Goal: Task Accomplishment & Management: Manage account settings

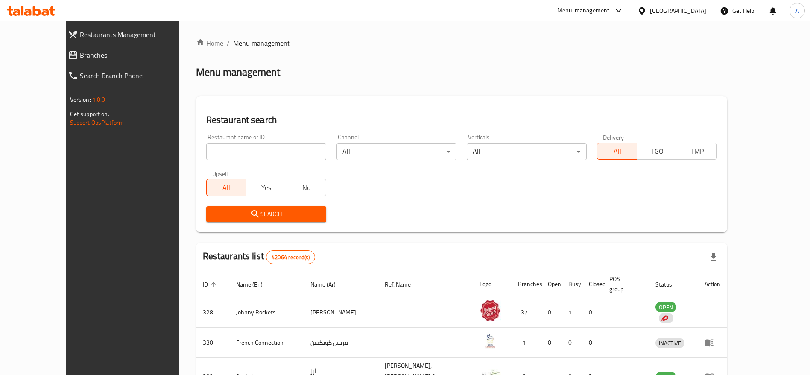
click at [254, 150] on input "search" at bounding box center [266, 151] width 120 height 17
paste input "643479"
type input "643479"
click button "Search" at bounding box center [266, 214] width 120 height 16
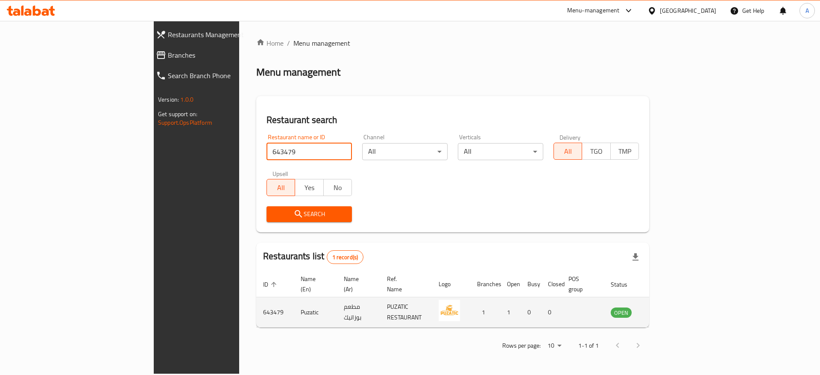
click at [671, 307] on link "enhanced table" at bounding box center [664, 312] width 16 height 10
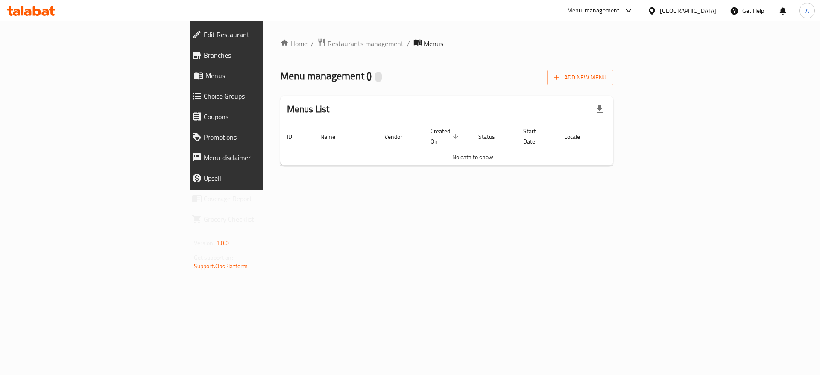
click at [205, 72] on span "Menus" at bounding box center [262, 75] width 114 height 10
click at [32, 6] on icon at bounding box center [31, 11] width 48 height 10
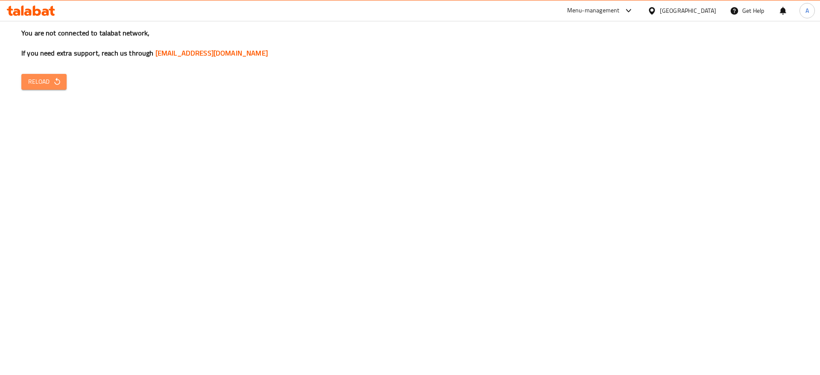
click at [54, 85] on icon "button" at bounding box center [57, 81] width 9 height 9
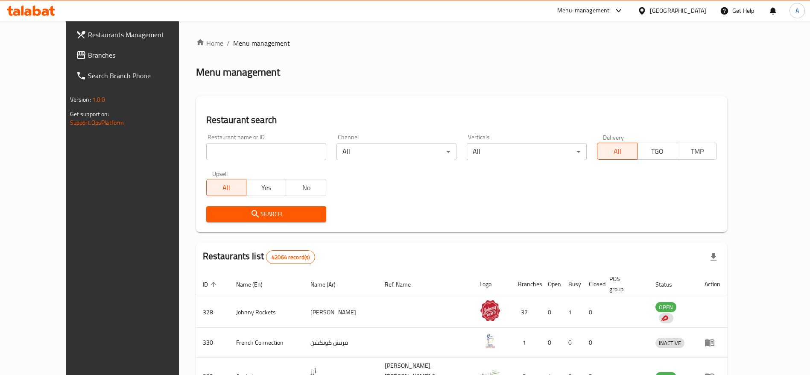
click at [206, 148] on input "search" at bounding box center [266, 151] width 120 height 17
type input "Puzatic"
click at [299, 214] on span "Search" at bounding box center [266, 214] width 106 height 11
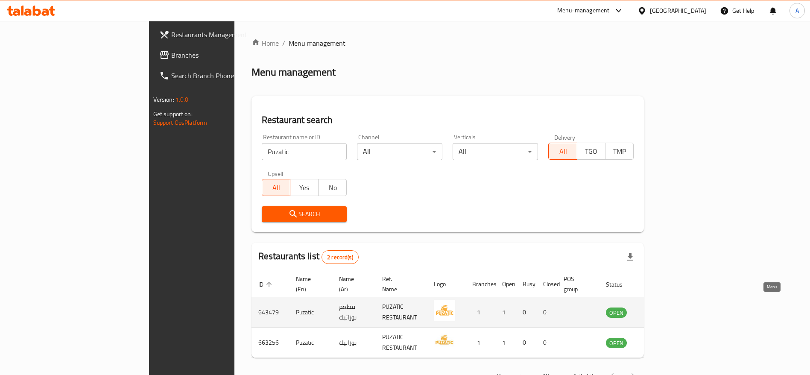
click at [661, 307] on icon "enhanced table" at bounding box center [656, 312] width 10 height 10
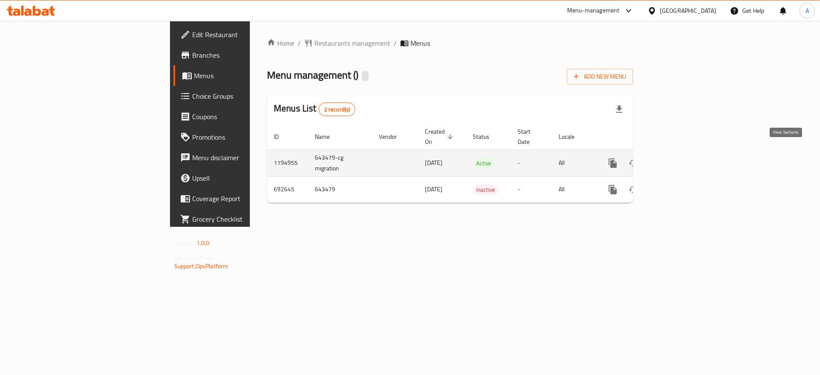
click at [679, 158] on icon "enhanced table" at bounding box center [674, 163] width 10 height 10
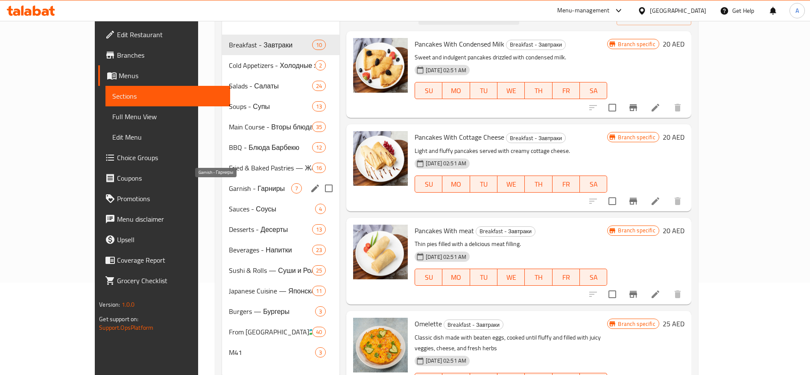
scroll to position [120, 0]
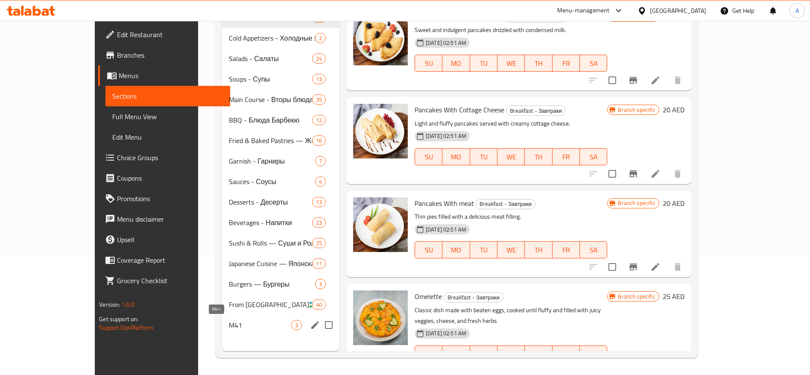
click at [229, 325] on span "M41" at bounding box center [260, 325] width 62 height 10
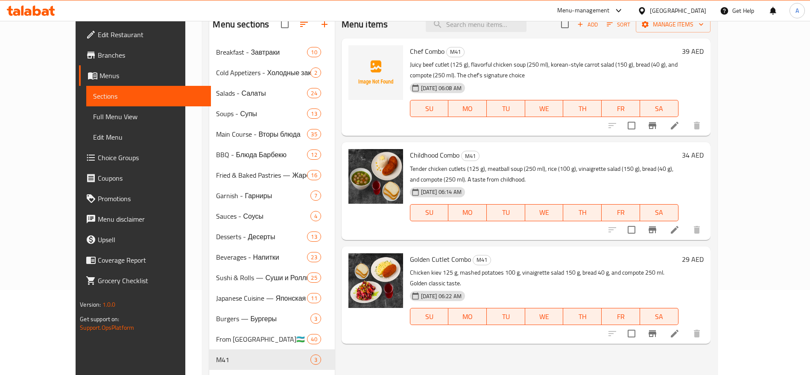
scroll to position [56, 0]
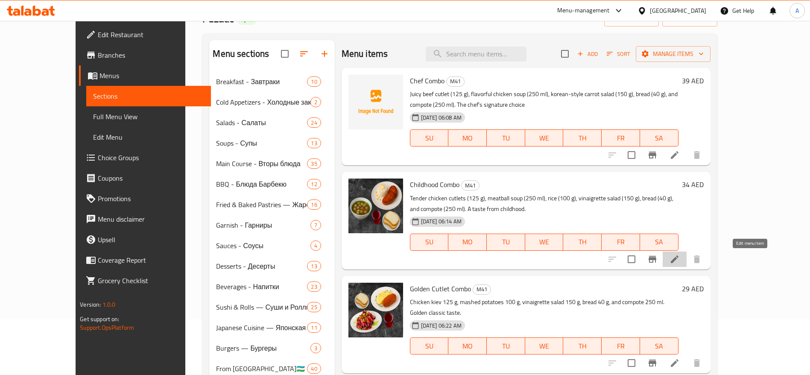
click at [680, 263] on icon at bounding box center [675, 259] width 10 height 10
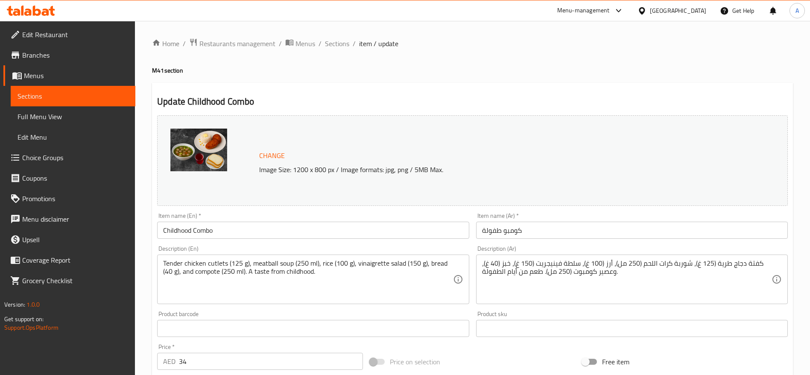
click at [30, 19] on div "Menu-management United Arab Emirates Get Help A" at bounding box center [405, 10] width 810 height 20
click at [32, 17] on div at bounding box center [31, 10] width 62 height 17
click at [36, 11] on icon at bounding box center [37, 11] width 8 height 10
